Goal: Task Accomplishment & Management: Use online tool/utility

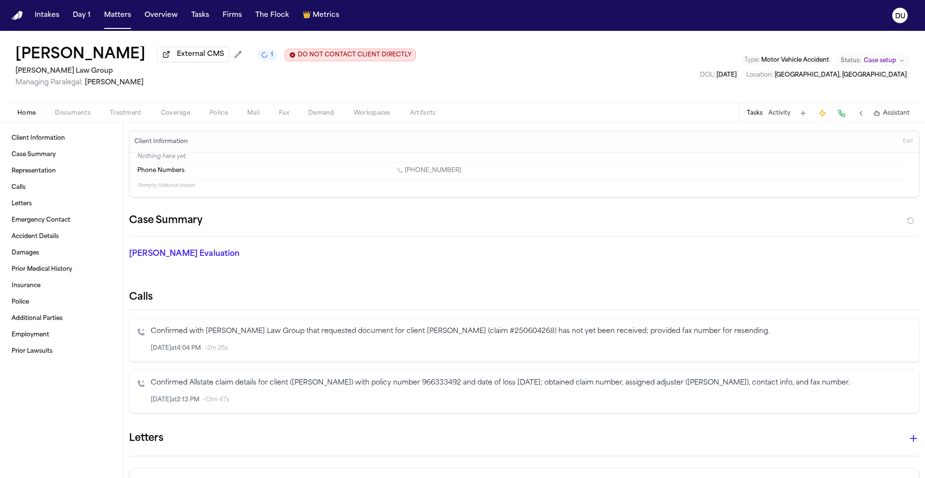
click at [20, 18] on img "Home" at bounding box center [18, 15] width 12 height 9
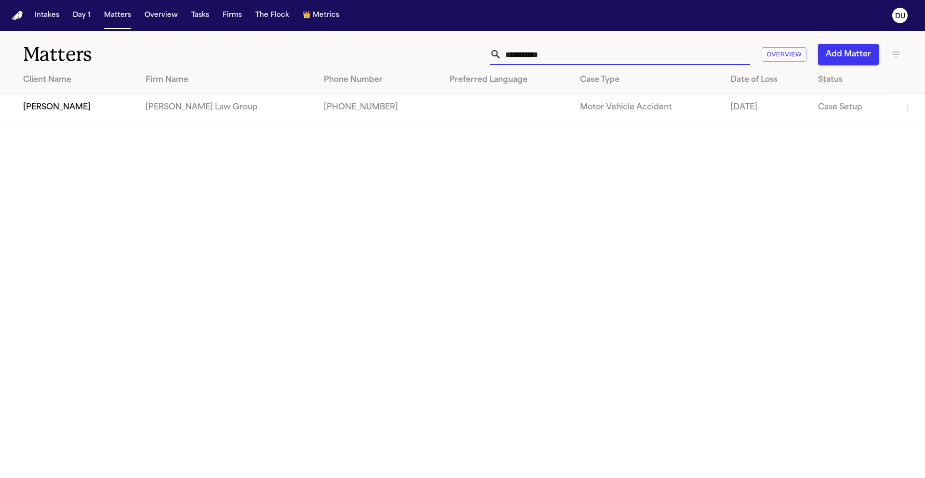
drag, startPoint x: 598, startPoint y: 62, endPoint x: 500, endPoint y: 59, distance: 97.9
click at [500, 59] on div "**********" at bounding box center [620, 54] width 260 height 21
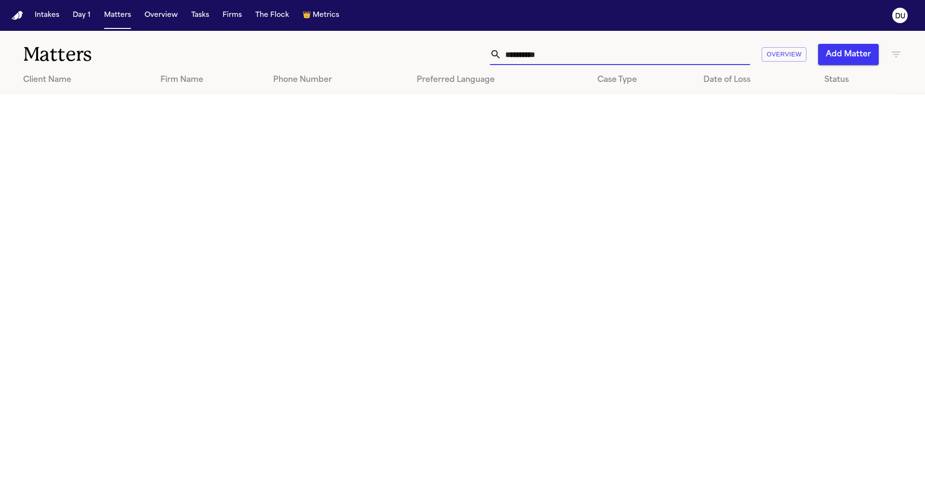
type input "**********"
drag, startPoint x: 620, startPoint y: 59, endPoint x: 415, endPoint y: 57, distance: 204.3
click at [415, 57] on div "**********" at bounding box center [590, 54] width 623 height 21
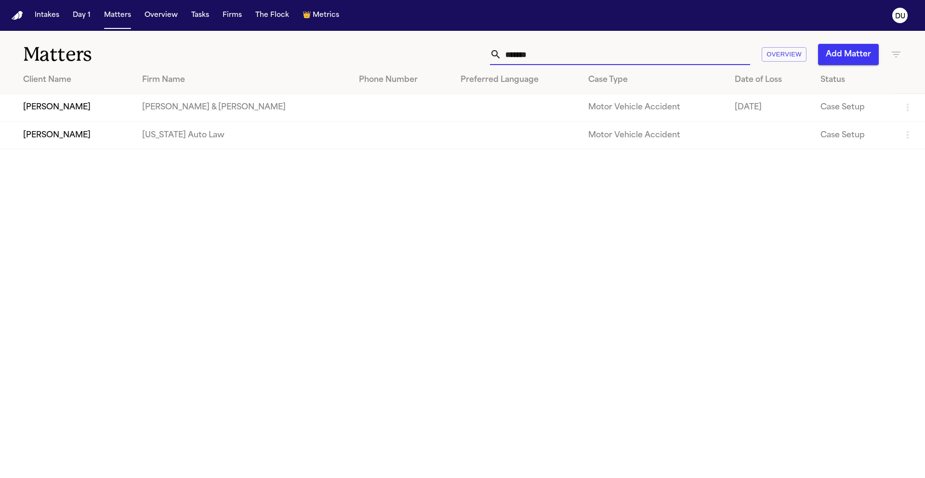
type input "*******"
click at [108, 147] on td "[PERSON_NAME]" at bounding box center [67, 134] width 134 height 27
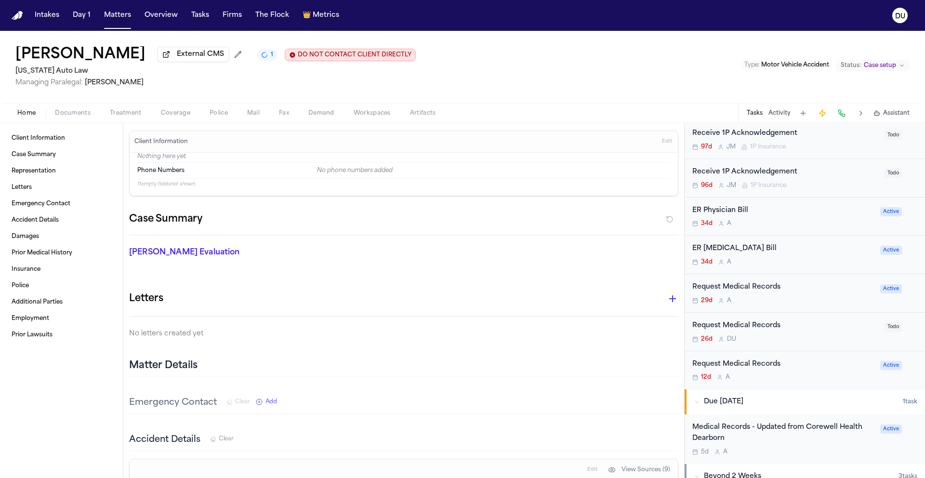
scroll to position [383, 0]
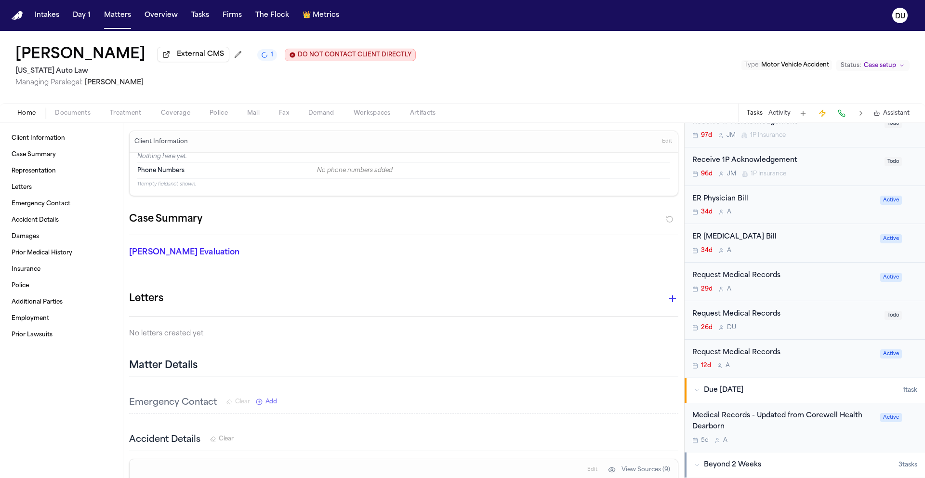
click at [502, 202] on div "ER Physician Bill" at bounding box center [783, 199] width 182 height 11
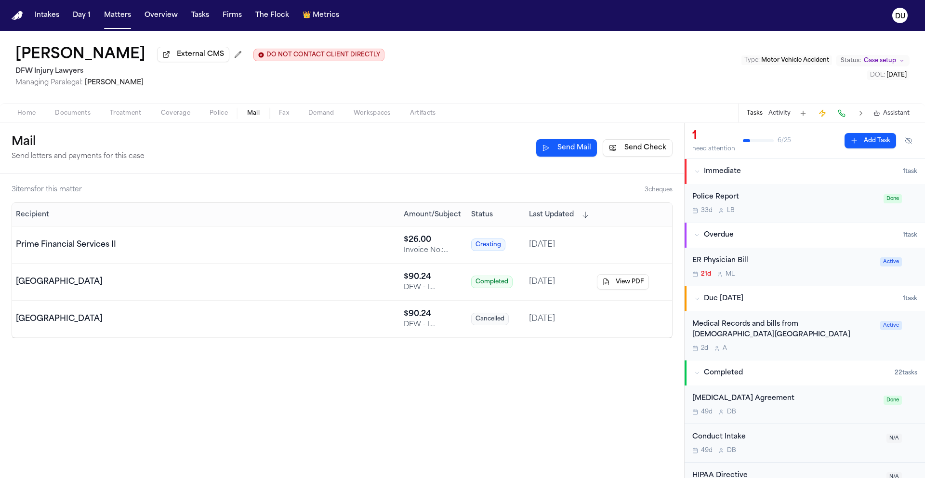
click at [20, 17] on img "Home" at bounding box center [18, 15] width 12 height 9
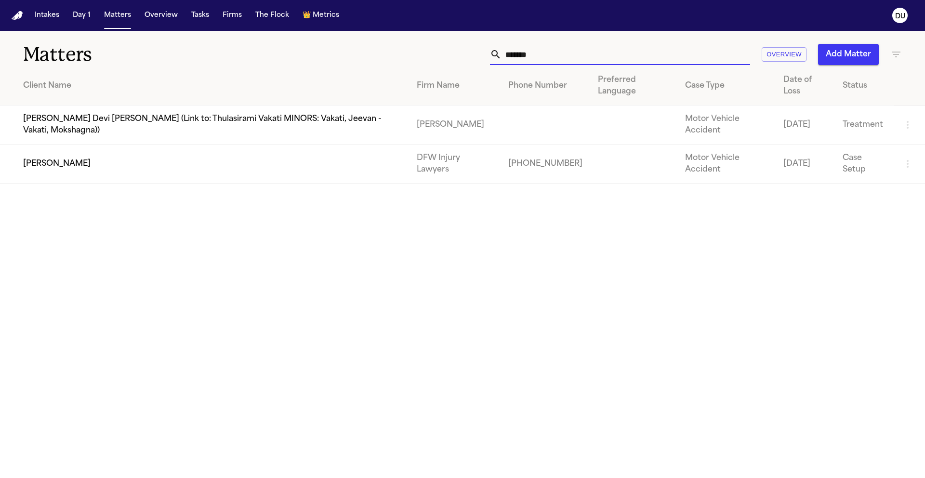
drag, startPoint x: 526, startPoint y: 58, endPoint x: 468, endPoint y: 58, distance: 57.8
click at [468, 58] on div "******* Overview Add Matter" at bounding box center [590, 54] width 623 height 21
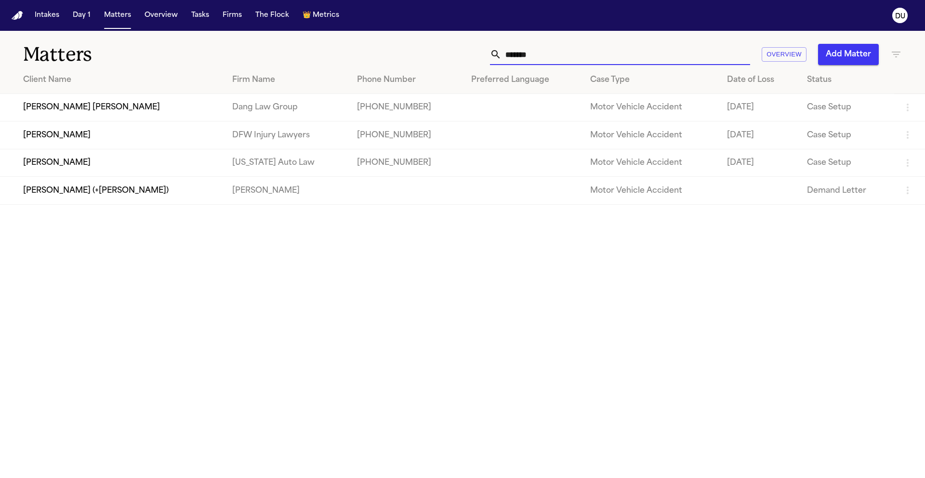
type input "********"
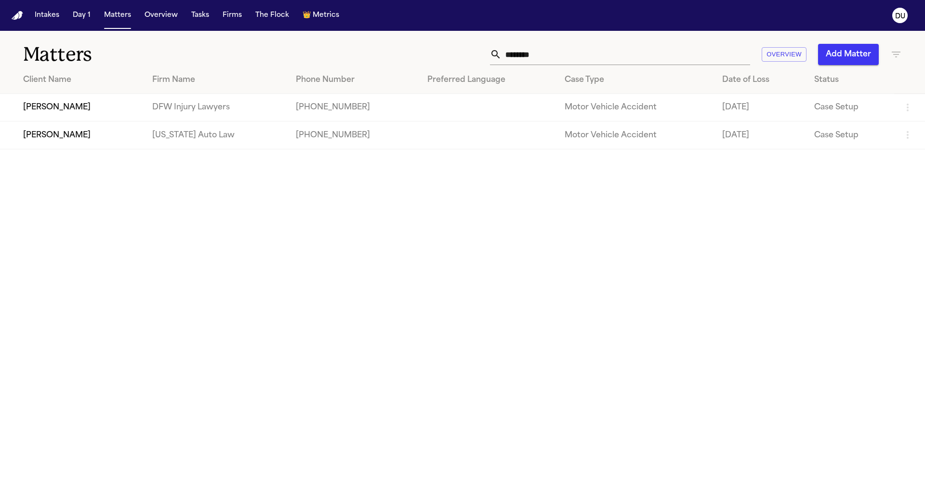
click at [65, 136] on td "[PERSON_NAME]" at bounding box center [72, 134] width 145 height 27
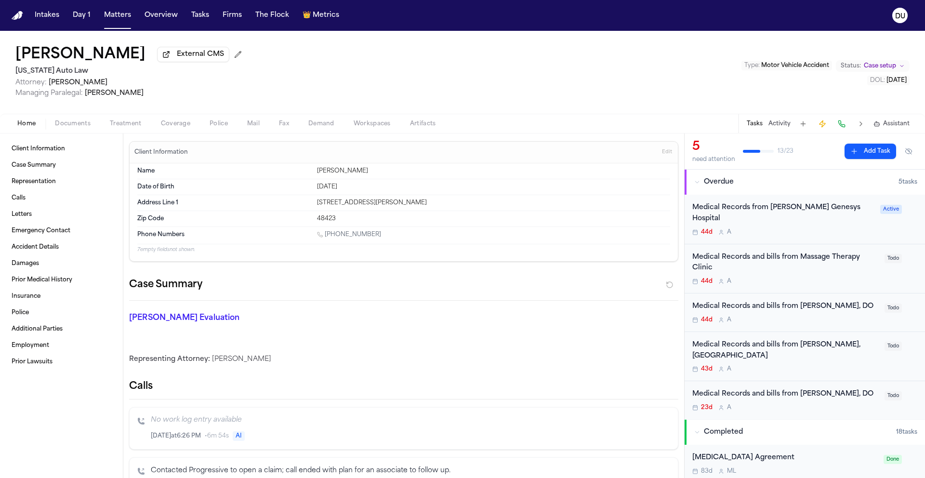
click at [800, 216] on div "Medical Records from [PERSON_NAME] Genesys Hospital 44d A" at bounding box center [783, 219] width 182 height 34
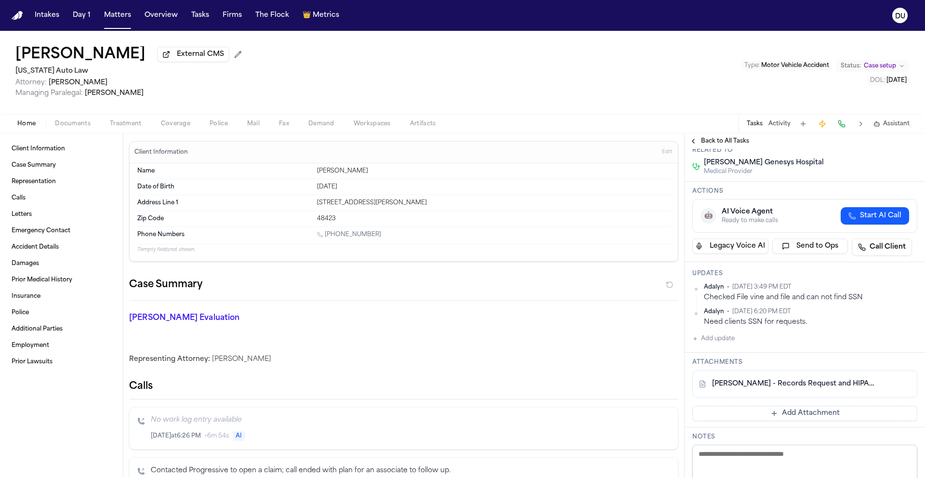
scroll to position [115, 0]
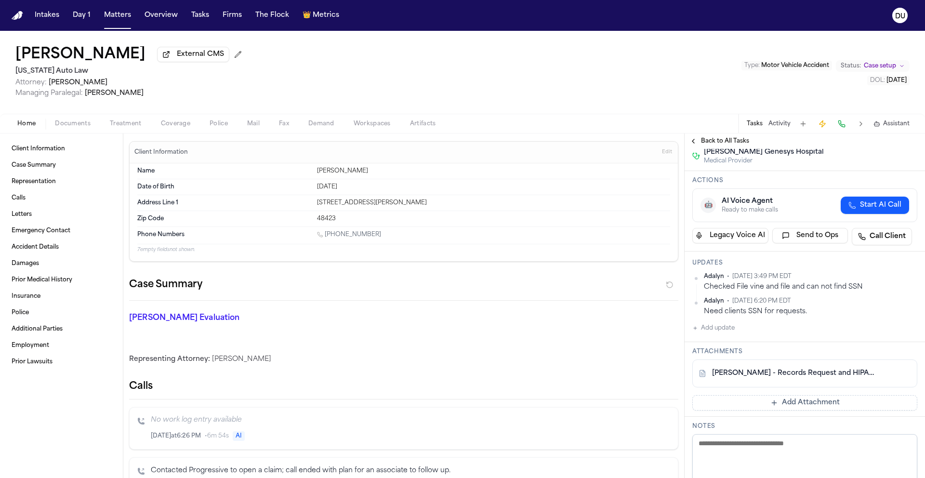
click at [787, 359] on div "[PERSON_NAME] - Records Request and HIPAA Auth to [PERSON_NAME] Genesys Hospita…" at bounding box center [804, 373] width 225 height 28
click at [784, 369] on link "[PERSON_NAME] - Records Request and HIPAA Auth to [PERSON_NAME] Genesys Hospita…" at bounding box center [795, 374] width 166 height 10
click at [723, 144] on span "Back to All Tasks" at bounding box center [725, 141] width 48 height 8
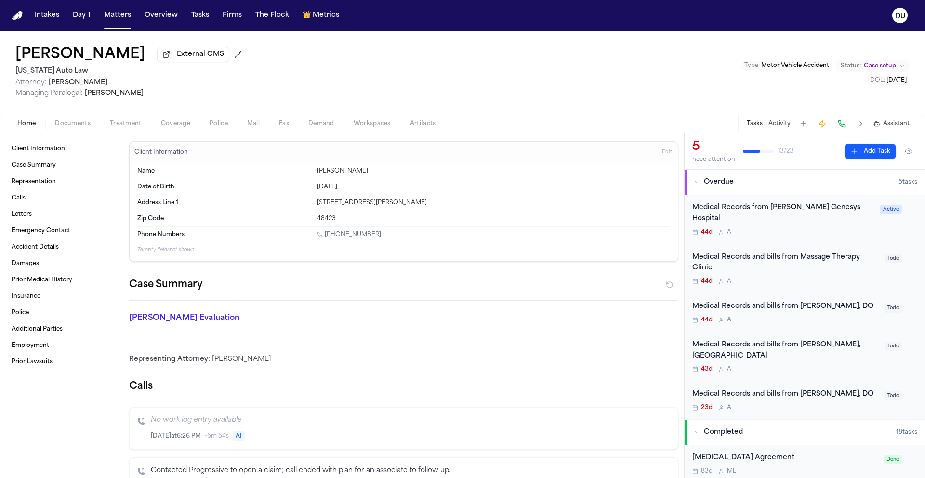
click at [776, 255] on div "Medical Records and bills from Massage Therapy Clinic" at bounding box center [785, 263] width 186 height 22
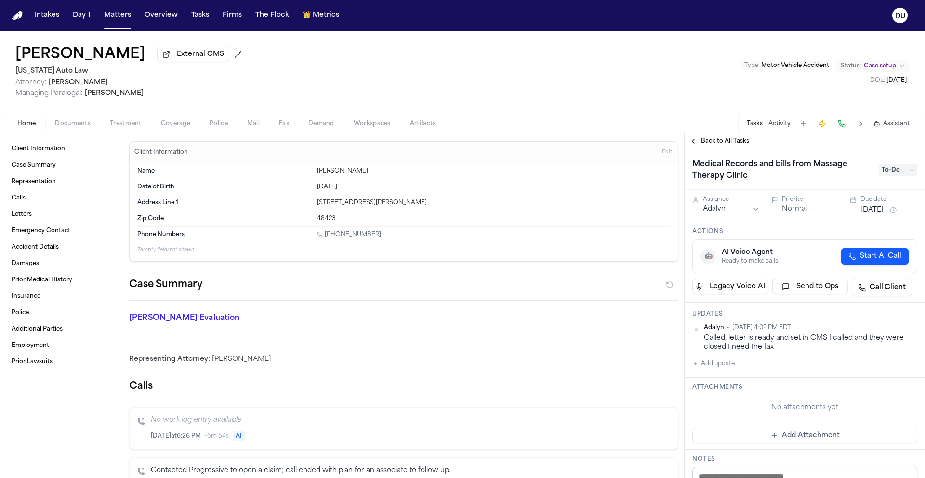
click at [726, 145] on span "Back to All Tasks" at bounding box center [725, 141] width 48 height 8
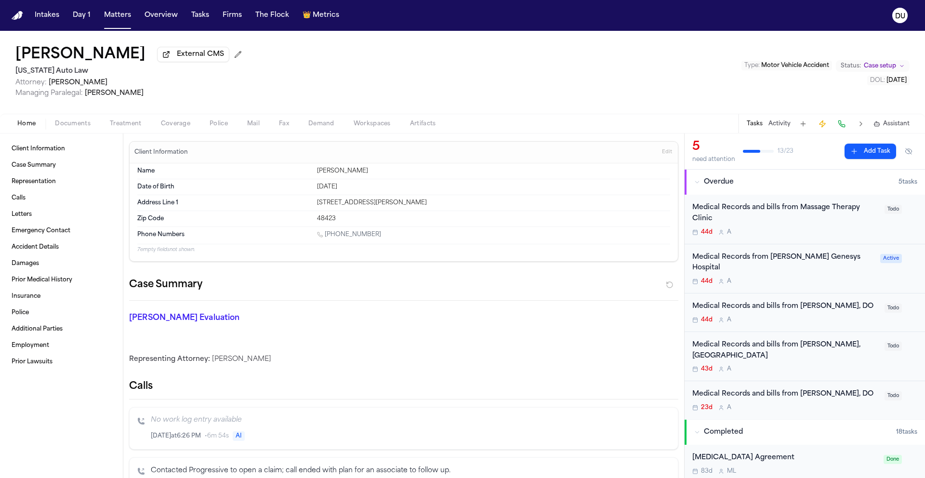
click at [787, 258] on div "Medical Records from [PERSON_NAME] Genesys Hospital" at bounding box center [783, 263] width 182 height 22
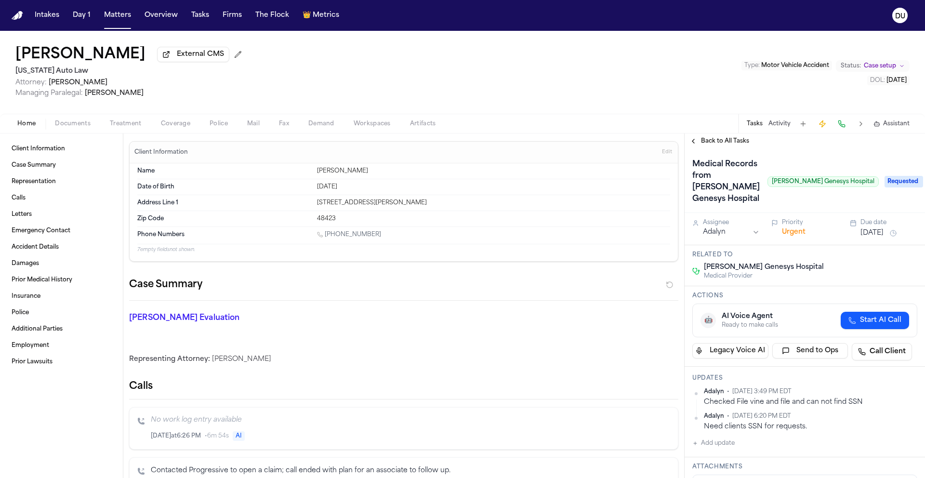
click at [792, 227] on button "Urgent" at bounding box center [794, 232] width 24 height 10
click at [799, 227] on button "Immediate" at bounding box center [800, 232] width 37 height 10
click at [20, 15] on img "Home" at bounding box center [18, 15] width 12 height 9
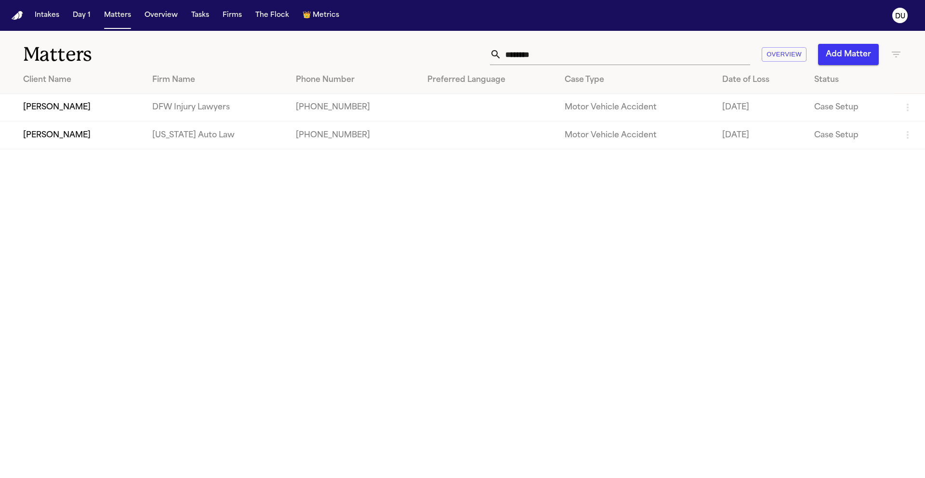
click at [550, 60] on input "********" at bounding box center [626, 54] width 249 height 21
click at [206, 13] on button "Tasks" at bounding box center [200, 15] width 26 height 17
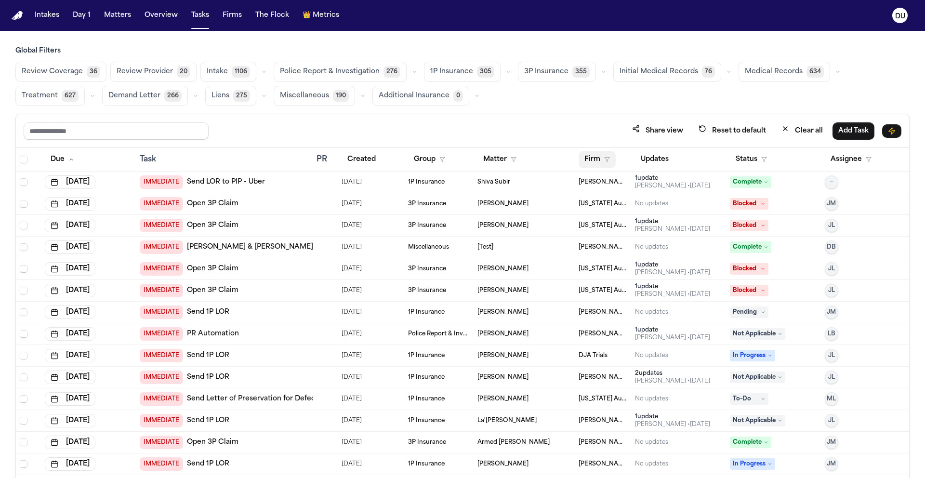
click at [579, 161] on button "Firm" at bounding box center [597, 159] width 37 height 17
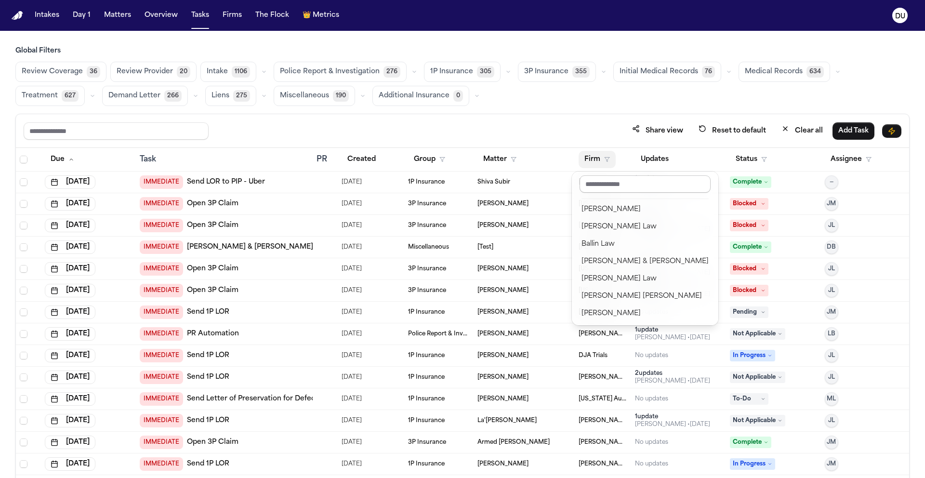
click at [638, 192] on input "text" at bounding box center [645, 183] width 131 height 17
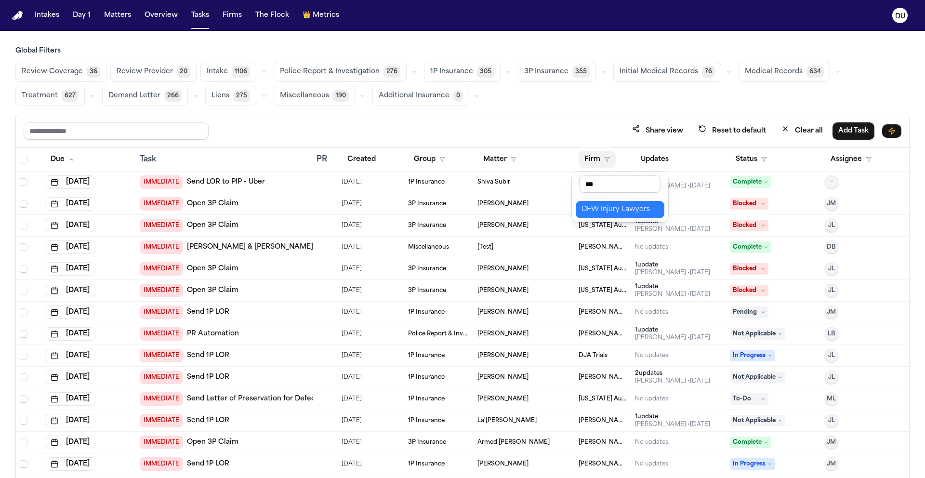
type input "***"
click at [654, 213] on div "DFW Injury Lawyers" at bounding box center [620, 210] width 77 height 12
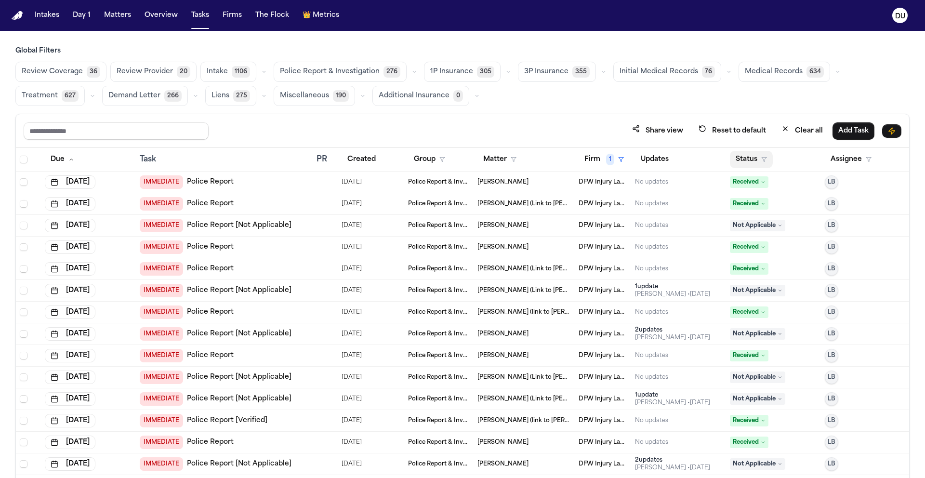
click at [752, 159] on button "Status" at bounding box center [751, 159] width 43 height 17
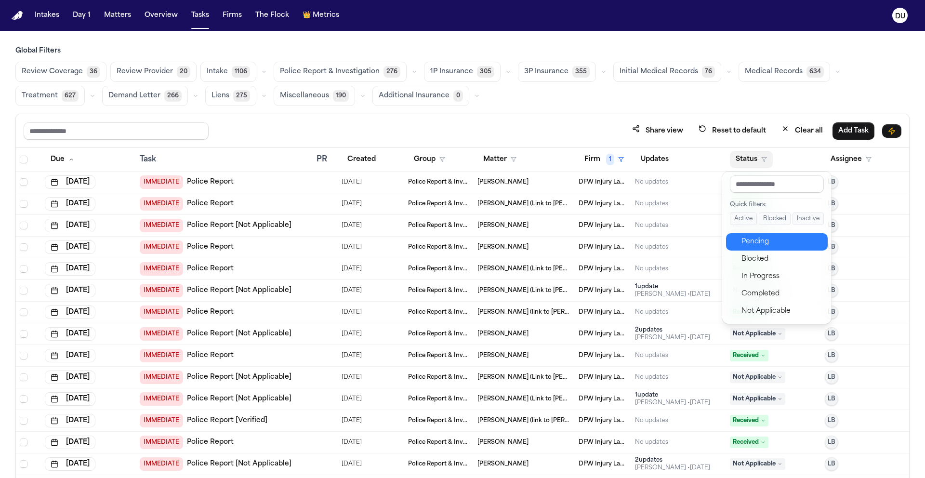
click at [774, 245] on div "Pending" at bounding box center [782, 242] width 80 height 12
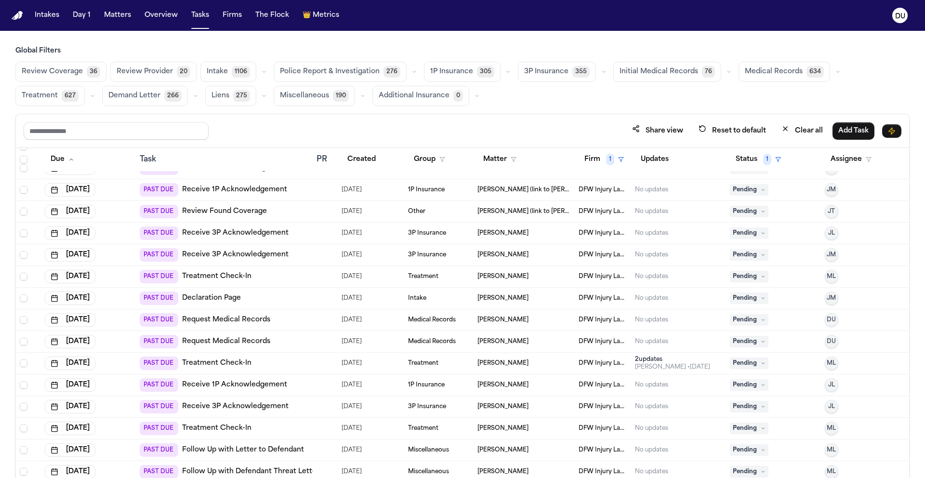
scroll to position [382, 0]
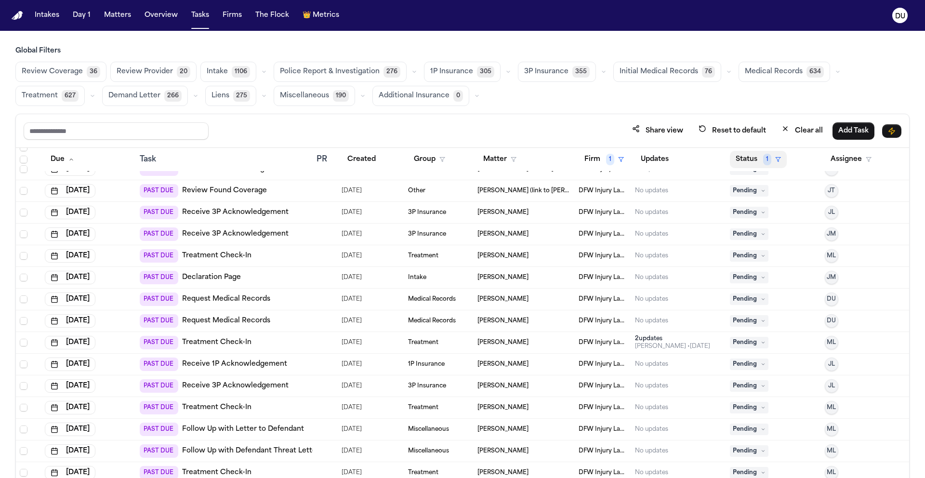
click at [754, 164] on button "Status 1" at bounding box center [758, 159] width 57 height 17
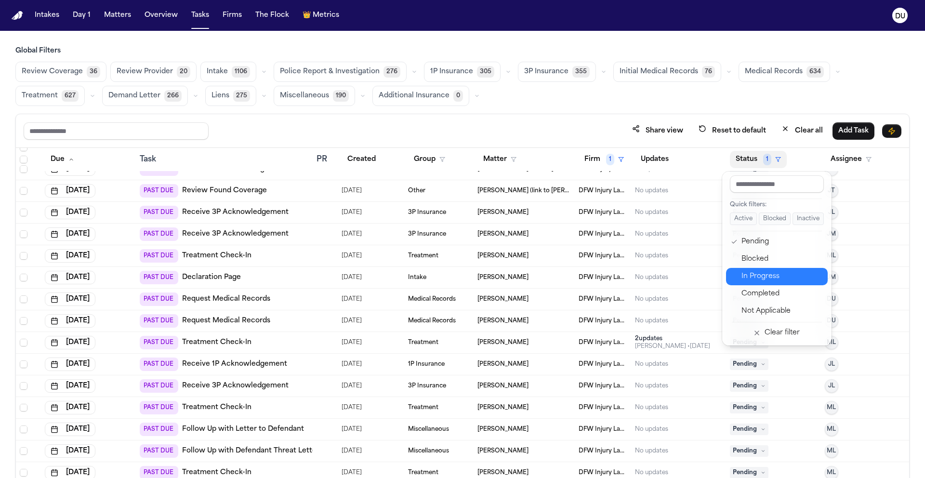
click at [764, 276] on div "In Progress" at bounding box center [782, 277] width 80 height 12
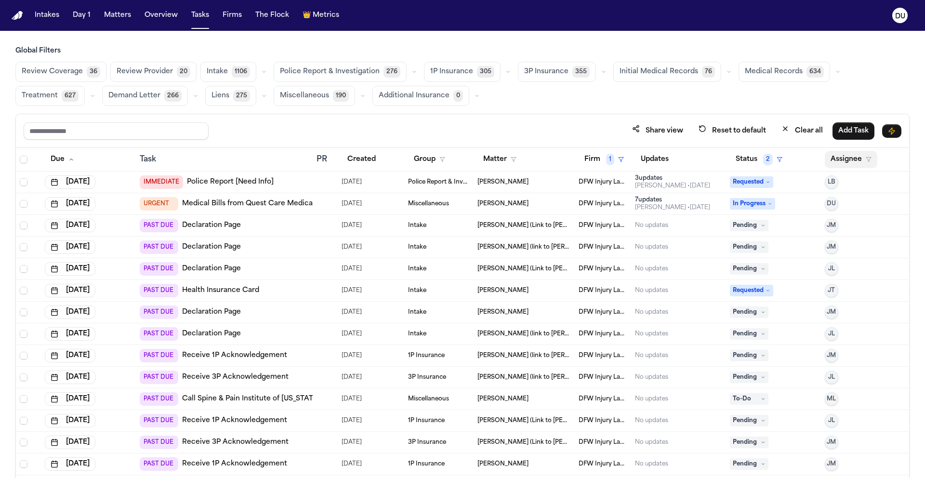
click at [845, 163] on button "Assignee" at bounding box center [851, 159] width 53 height 17
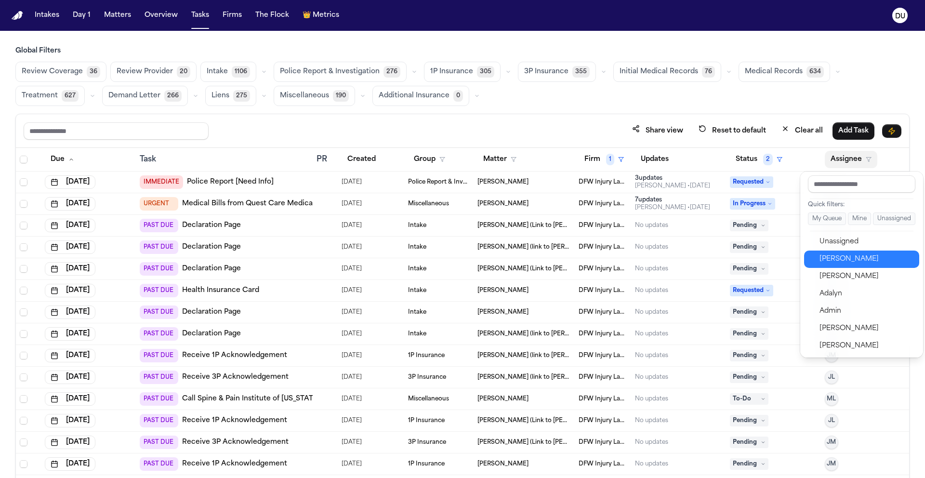
click at [849, 264] on div "[PERSON_NAME]" at bounding box center [867, 259] width 94 height 12
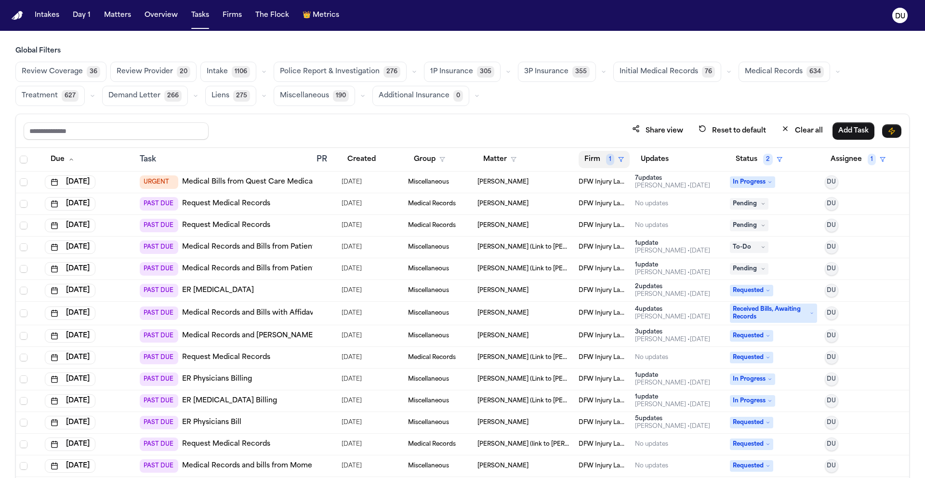
click at [589, 159] on button "Firm 1" at bounding box center [604, 159] width 51 height 17
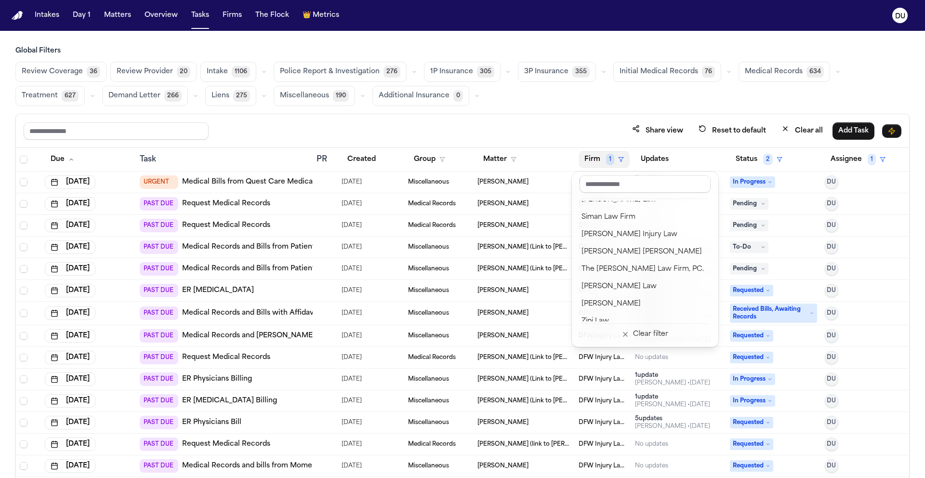
scroll to position [972, 0]
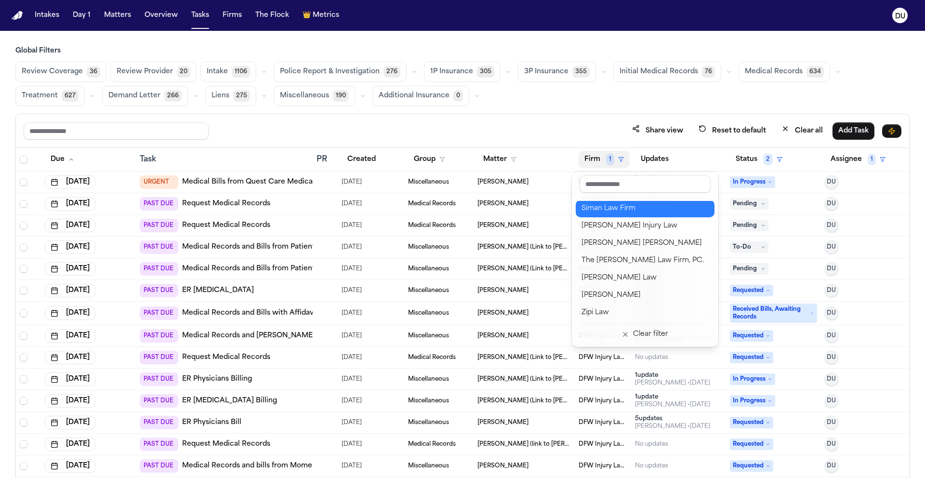
click at [626, 205] on div "Siman Law Firm" at bounding box center [645, 209] width 127 height 12
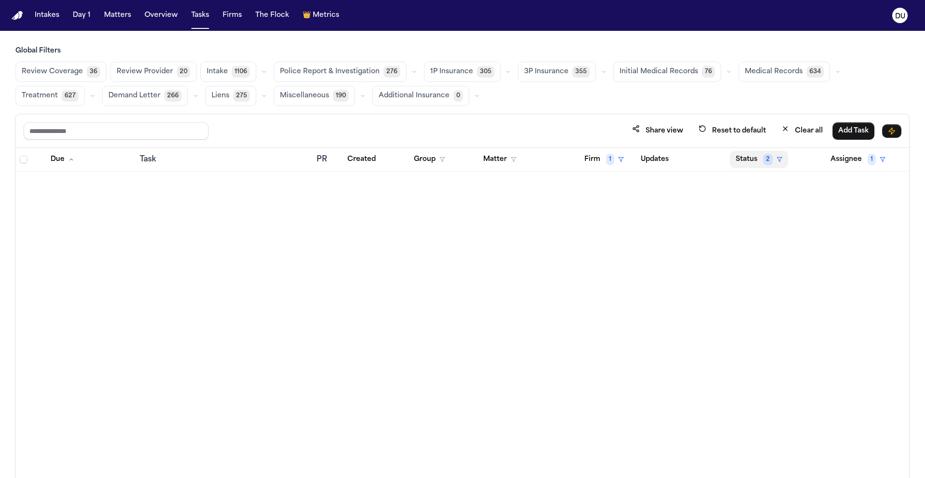
click at [760, 166] on button "Status 2" at bounding box center [759, 159] width 58 height 17
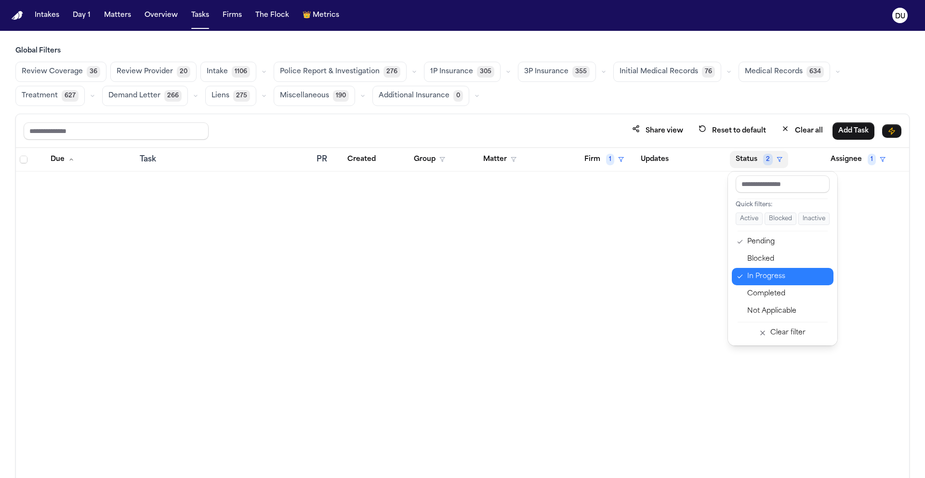
click at [754, 277] on div "In Progress" at bounding box center [787, 277] width 80 height 12
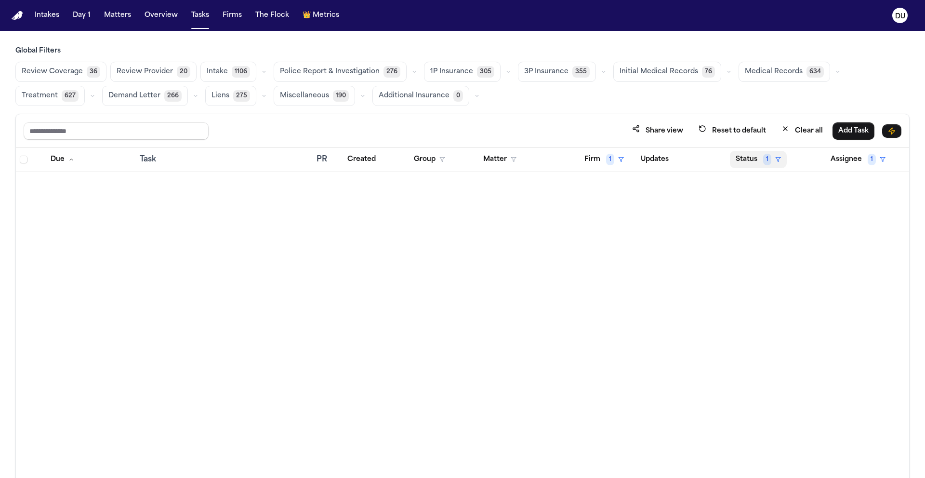
click at [769, 165] on button "Status 1" at bounding box center [758, 159] width 57 height 17
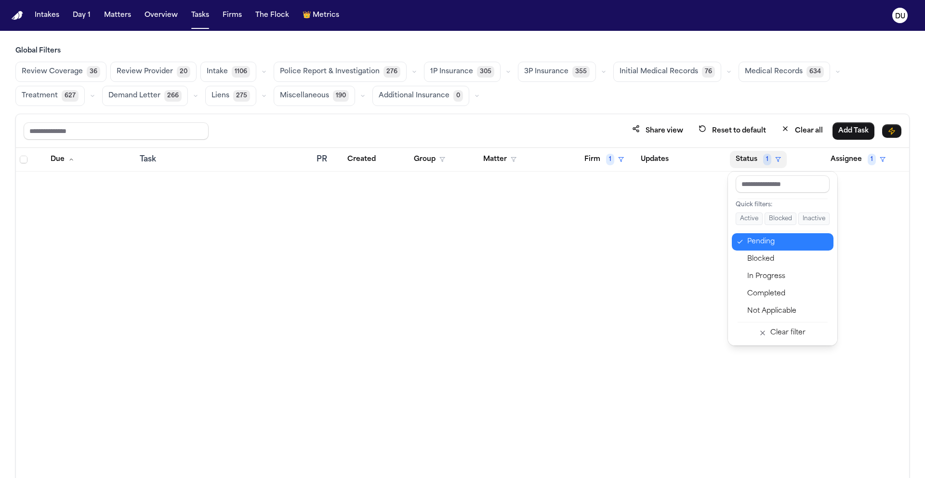
click at [754, 242] on div "Pending" at bounding box center [787, 242] width 80 height 12
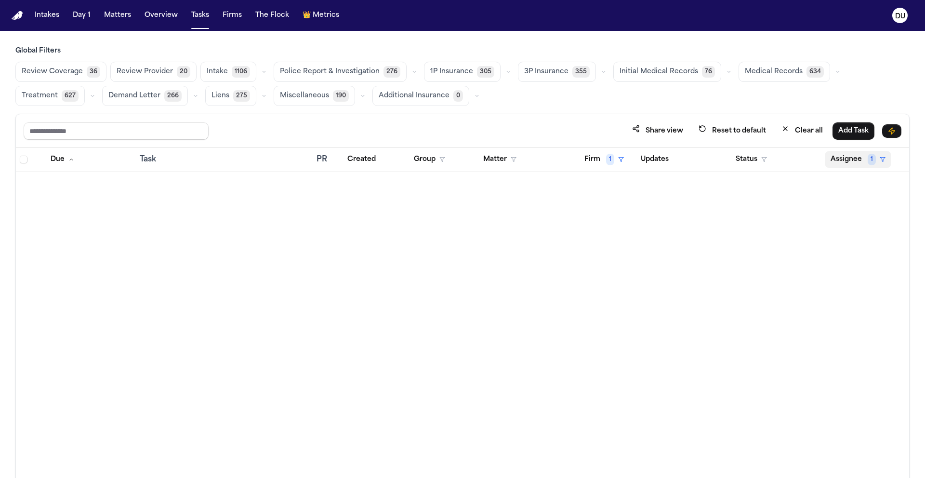
click at [864, 160] on button "Assignee 1" at bounding box center [858, 159] width 66 height 17
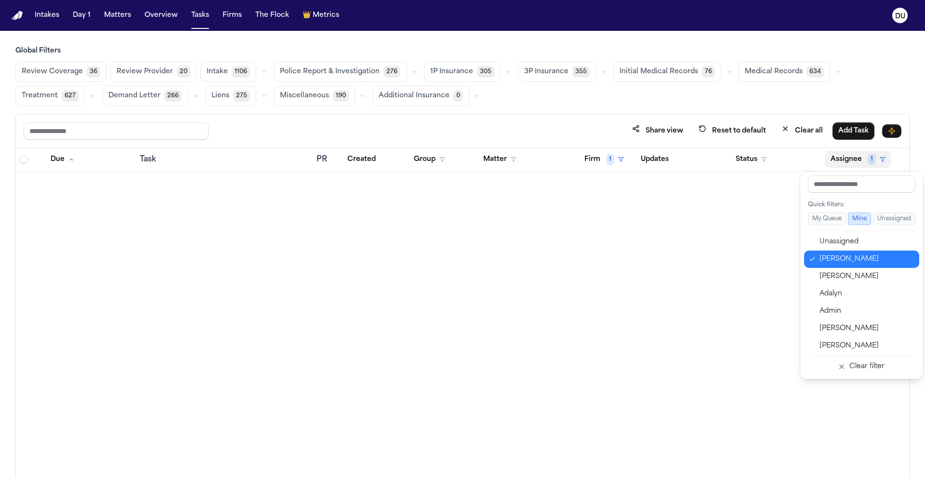
click at [840, 261] on div "[PERSON_NAME]" at bounding box center [867, 259] width 94 height 12
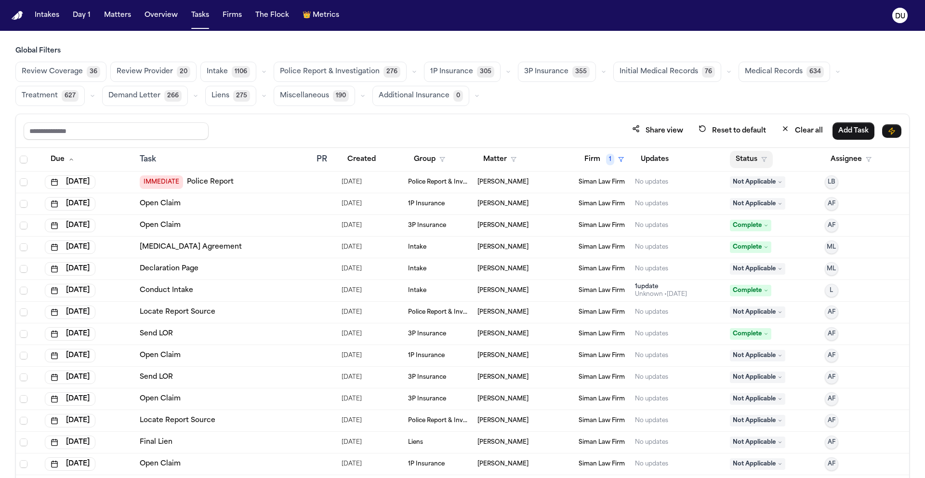
click at [737, 161] on button "Status" at bounding box center [751, 159] width 43 height 17
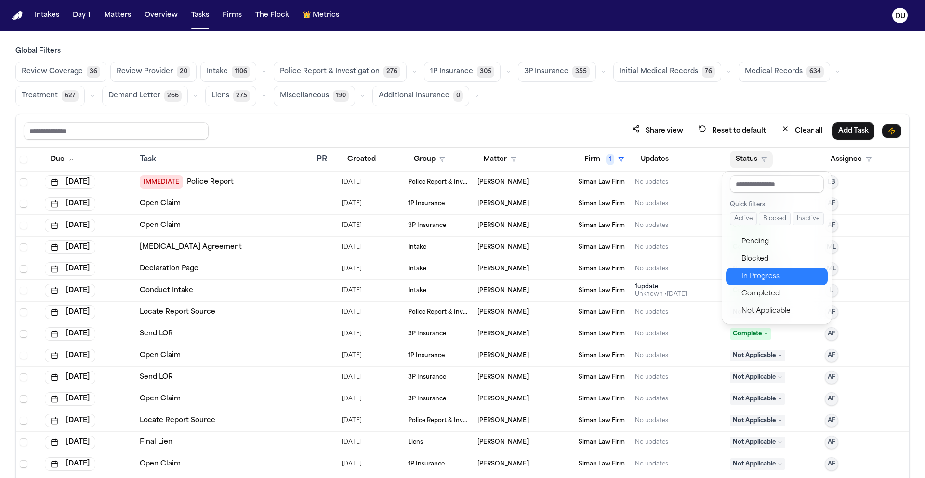
click at [776, 277] on div "In Progress" at bounding box center [782, 277] width 80 height 12
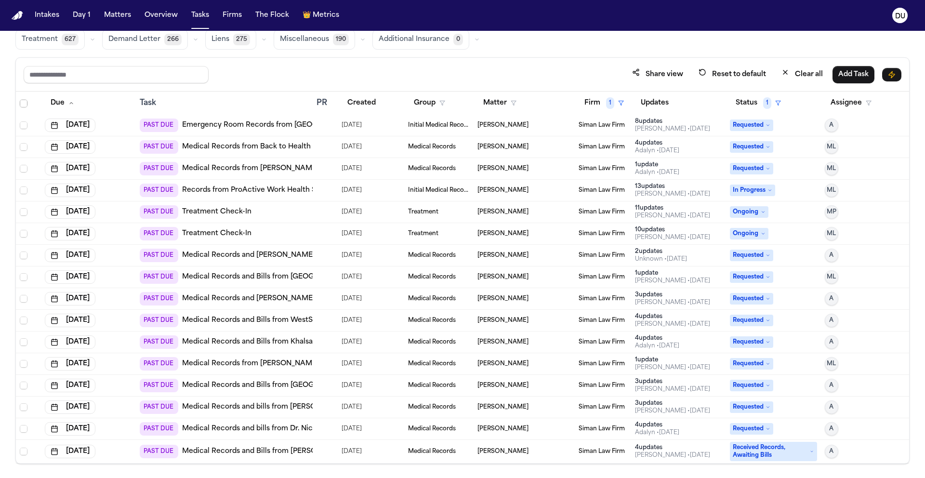
scroll to position [57, 0]
